Goal: Transaction & Acquisition: Subscribe to service/newsletter

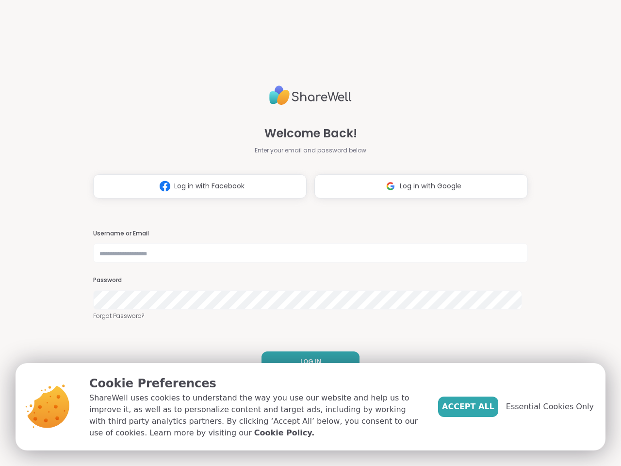
click at [306, 233] on h3 "Username or Email" at bounding box center [310, 234] width 435 height 8
click at [197, 186] on span "Log in with Facebook" at bounding box center [209, 186] width 70 height 10
click at [416, 186] on span "Log in with Google" at bounding box center [431, 186] width 62 height 10
click at [307, 362] on span "LOG IN" at bounding box center [310, 361] width 21 height 9
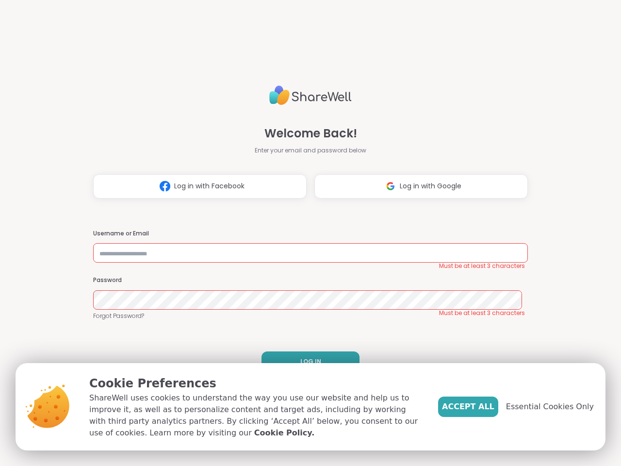
click at [484, 407] on span "Accept All" at bounding box center [468, 407] width 52 height 12
click at [556, 407] on div "Welcome Back! Enter your email and password below Log in with Facebook Log in w…" at bounding box center [310, 233] width 621 height 466
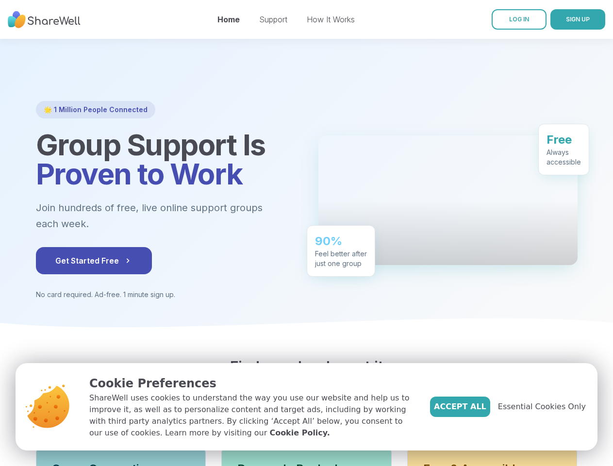
click at [307, 233] on div "90% Feel better after just one group" at bounding box center [341, 250] width 68 height 51
click at [566, 19] on span "SIGN UP" at bounding box center [578, 19] width 24 height 7
click at [476, 407] on span "Accept All" at bounding box center [460, 407] width 52 height 12
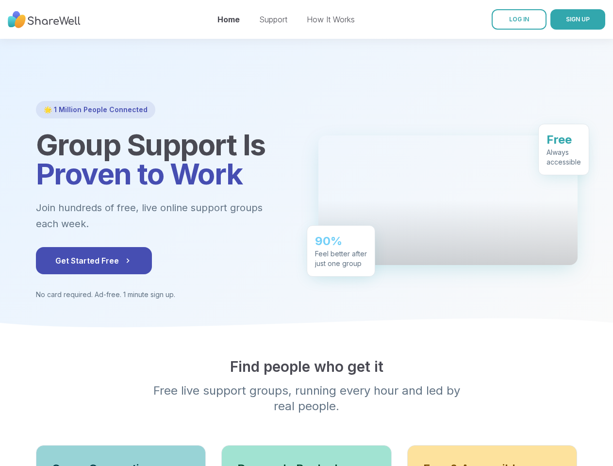
click at [547, 407] on div "Find people who get it Free live support groups, running every hour and led by …" at bounding box center [307, 386] width 542 height 56
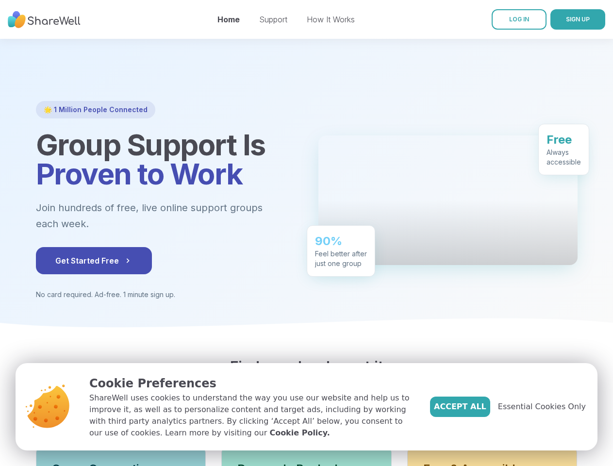
click at [307, 233] on div "90% Feel better after just one group" at bounding box center [341, 250] width 68 height 51
click at [566, 19] on span "SIGN UP" at bounding box center [578, 19] width 24 height 7
click at [476, 407] on span "Accept All" at bounding box center [460, 407] width 52 height 12
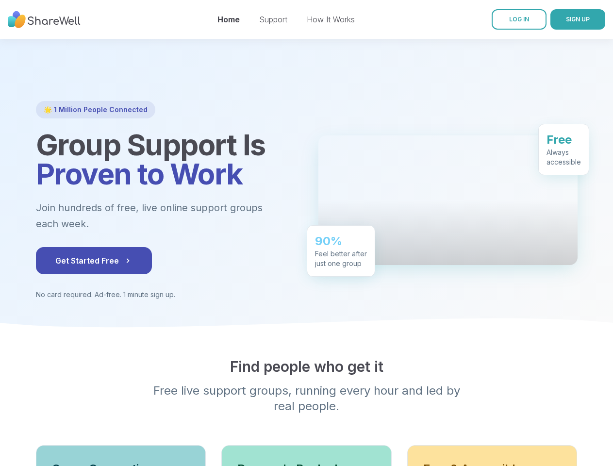
click at [547, 407] on div "Find people who get it Free live support groups, running every hour and led by …" at bounding box center [307, 386] width 542 height 56
